Goal: Task Accomplishment & Management: Complete application form

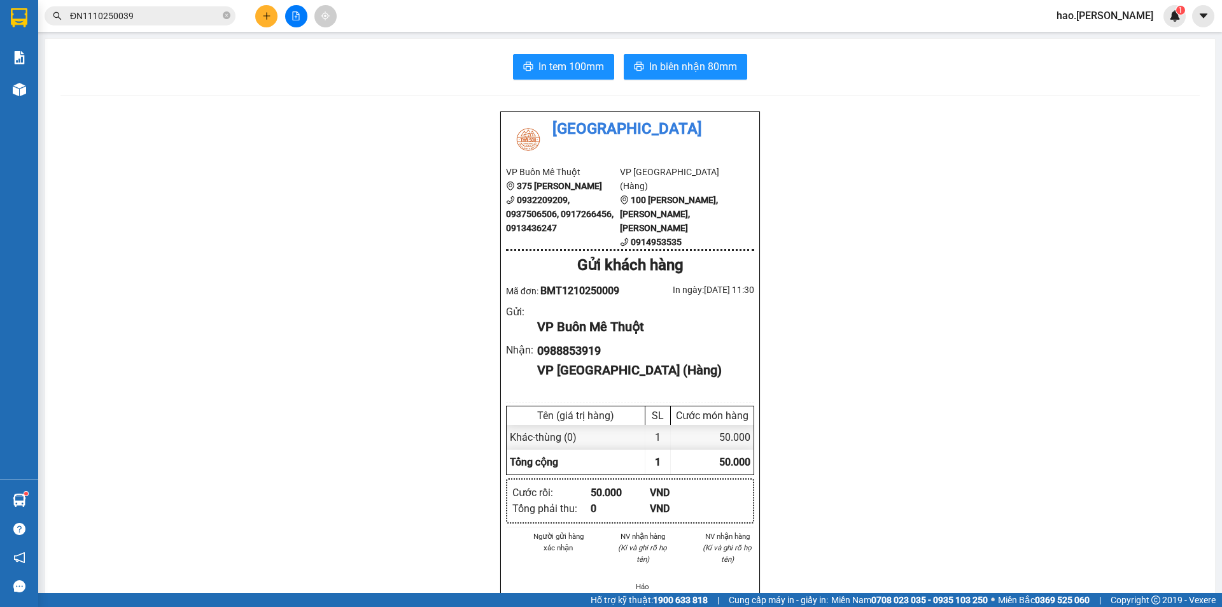
click at [272, 20] on button at bounding box center [266, 16] width 22 height 22
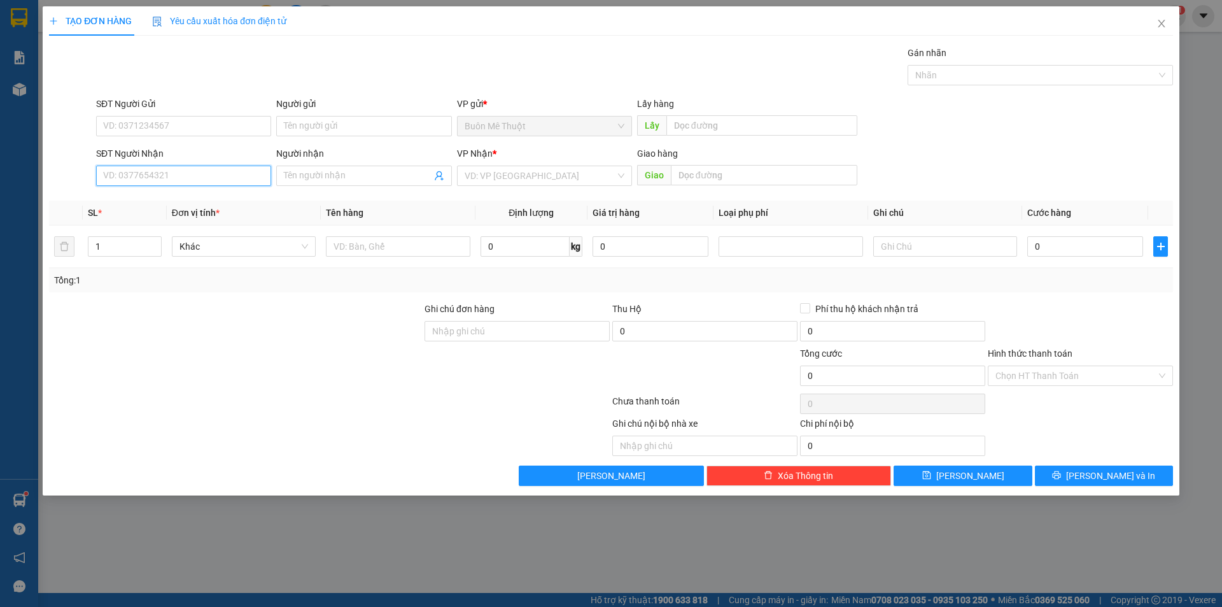
click at [209, 179] on input "SĐT Người Nhận" at bounding box center [183, 175] width 175 height 20
type input "0886287176"
drag, startPoint x: 190, startPoint y: 194, endPoint x: 188, endPoint y: 237, distance: 42.7
click at [189, 194] on div "0886287176" at bounding box center [184, 201] width 160 height 14
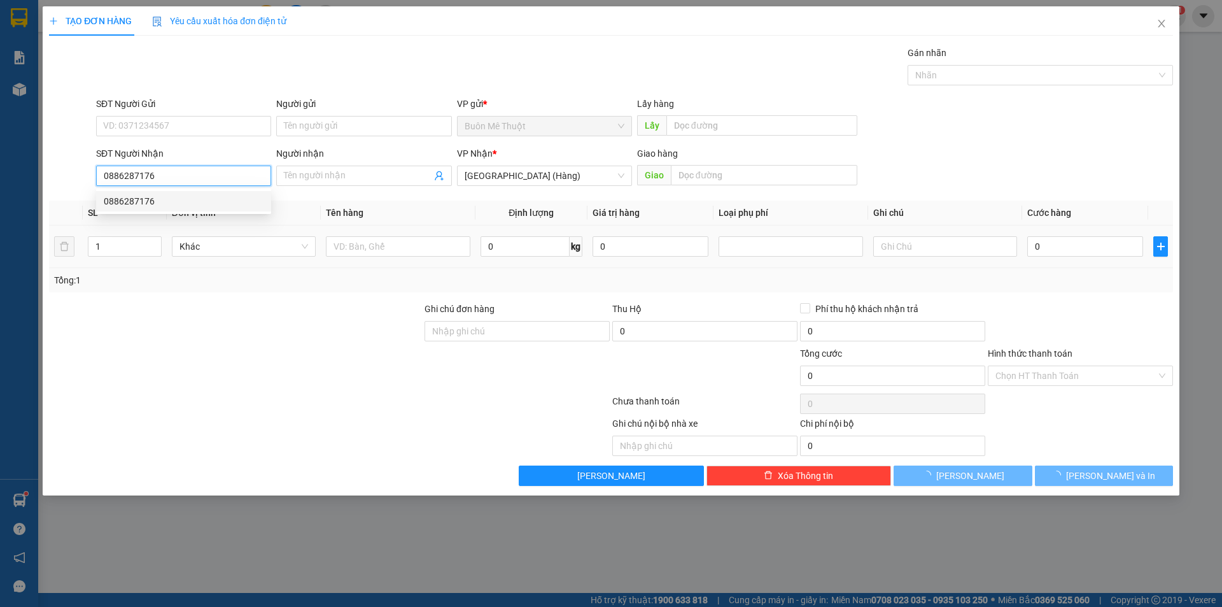
type input "50.000"
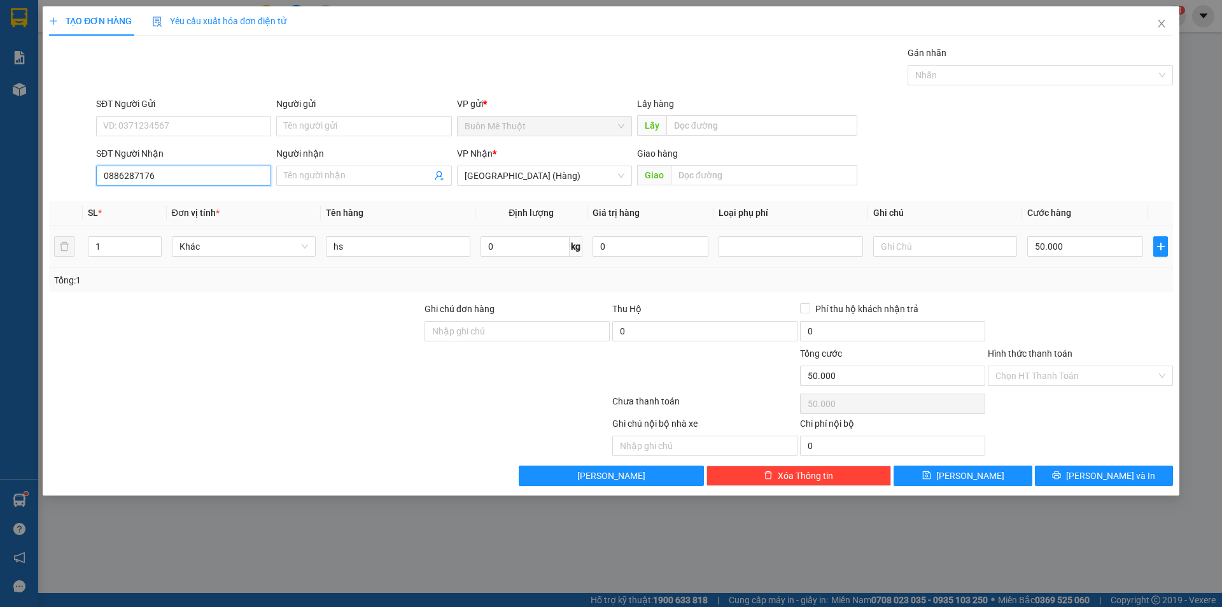
type input "0886287176"
click at [435, 252] on input "hs" at bounding box center [398, 246] width 144 height 20
type input "h"
type input "thùng"
click at [1016, 373] on input "Hình thức thanh toán" at bounding box center [1076, 375] width 161 height 19
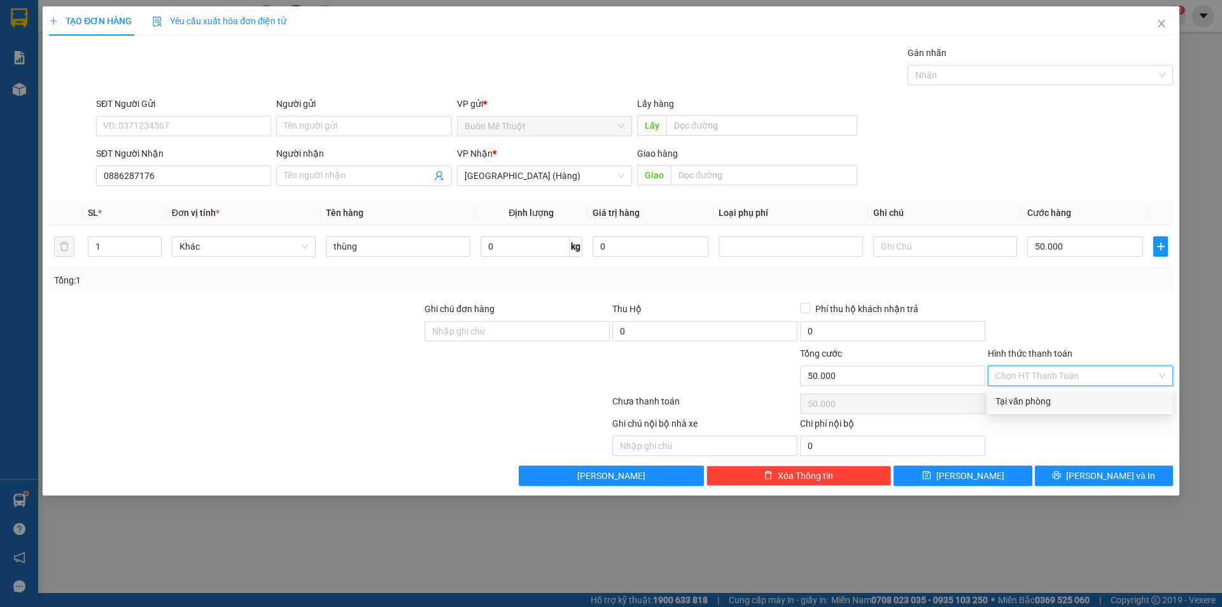
drag, startPoint x: 1014, startPoint y: 400, endPoint x: 1030, endPoint y: 431, distance: 35.0
click at [1014, 400] on div "Tại văn phòng" at bounding box center [1081, 401] width 170 height 14
type input "0"
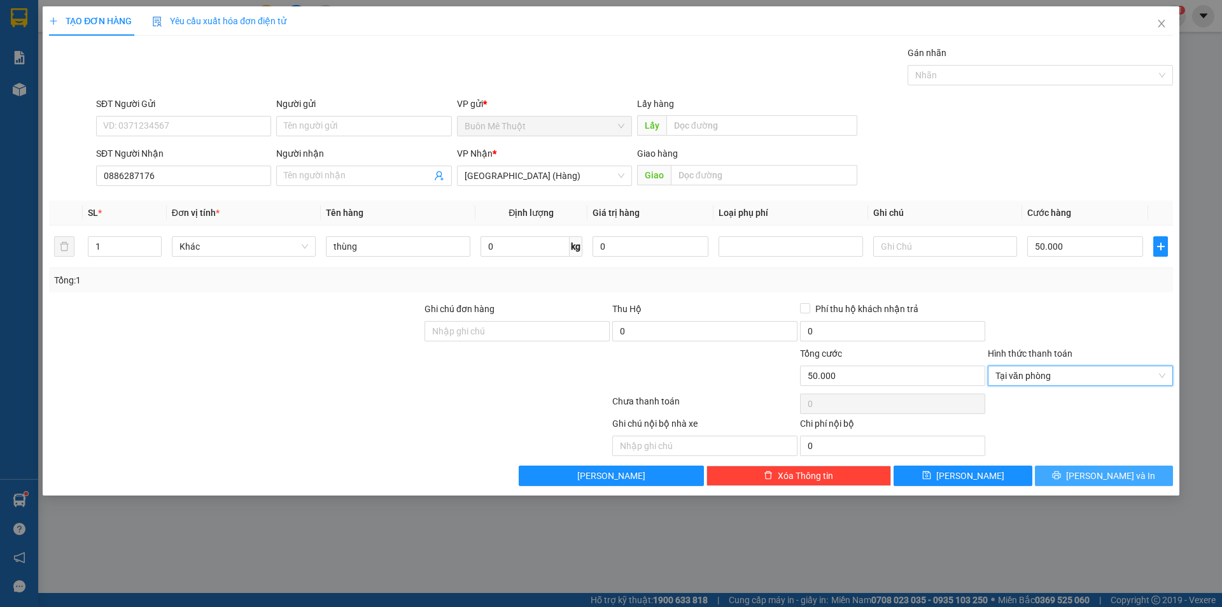
click at [1064, 482] on button "[PERSON_NAME] và In" at bounding box center [1104, 475] width 138 height 20
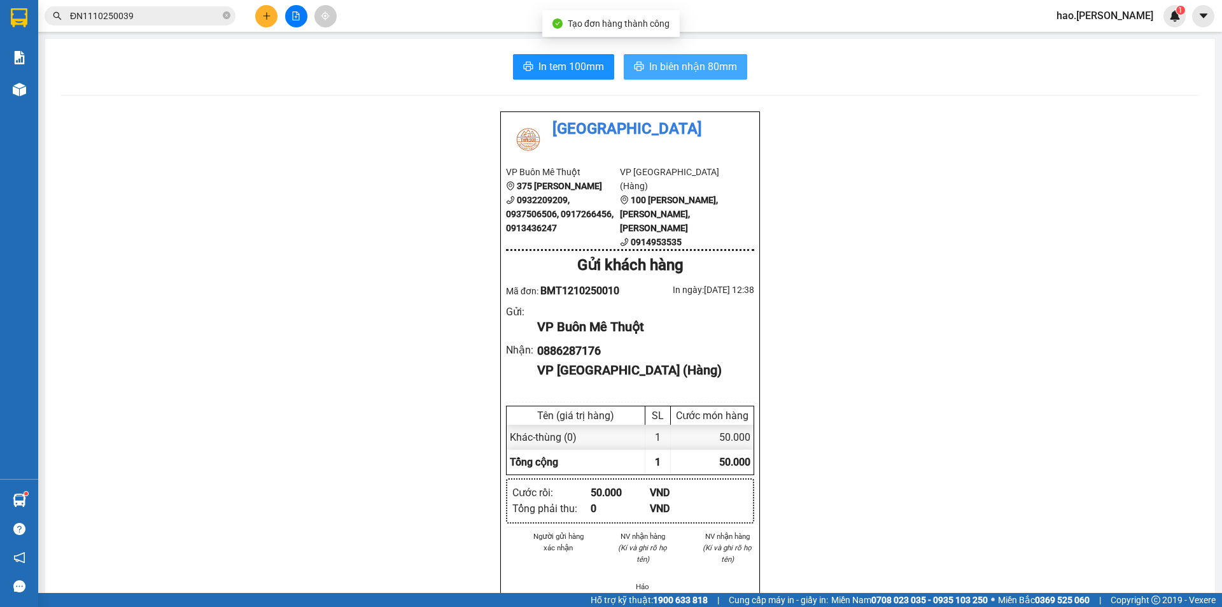
click at [678, 66] on span "In biên nhận 80mm" at bounding box center [693, 67] width 88 height 16
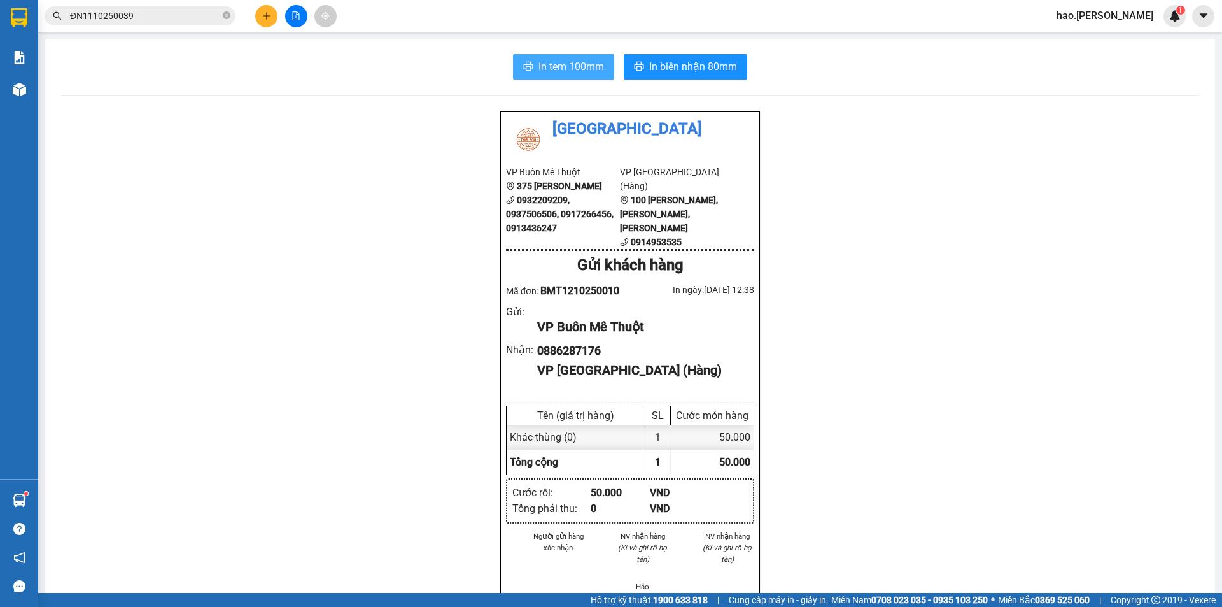
click at [577, 67] on span "In tem 100mm" at bounding box center [571, 67] width 66 height 16
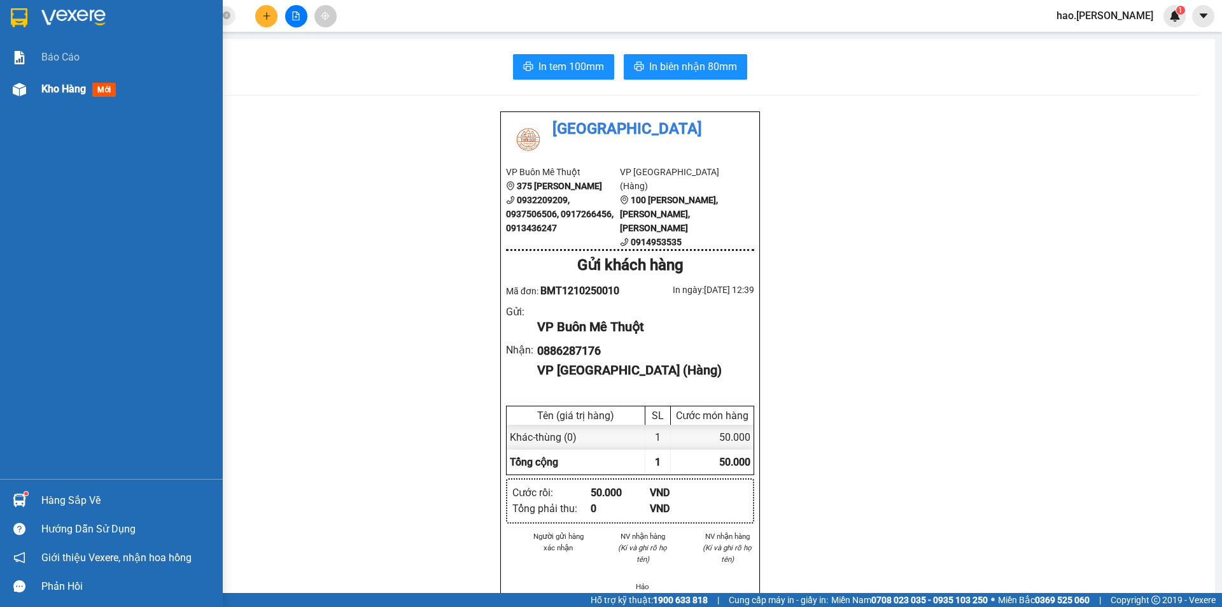
click at [24, 83] on img at bounding box center [19, 89] width 13 height 13
